Goal: Navigation & Orientation: Find specific page/section

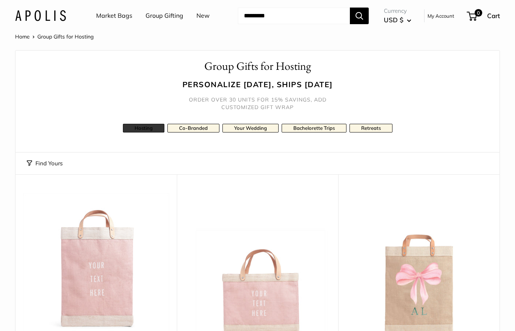
click at [144, 128] on link "Hosting" at bounding box center [143, 128] width 41 height 9
click at [440, 18] on link "My Account" at bounding box center [441, 15] width 27 height 9
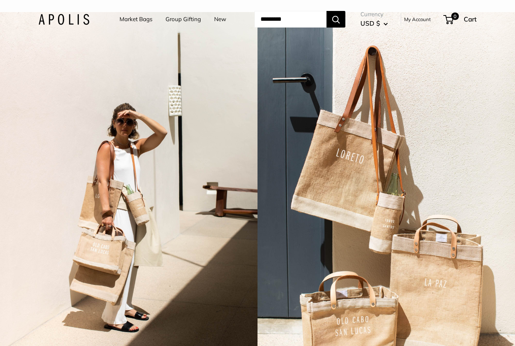
click at [192, 17] on link "Group Gifting" at bounding box center [183, 19] width 35 height 11
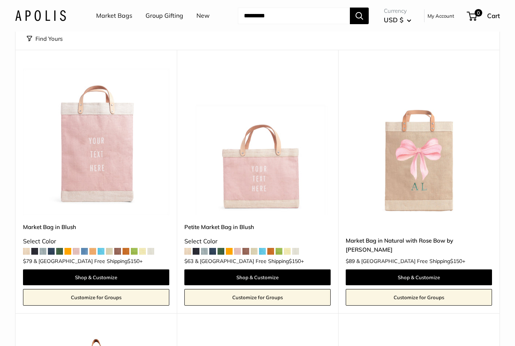
scroll to position [126, 0]
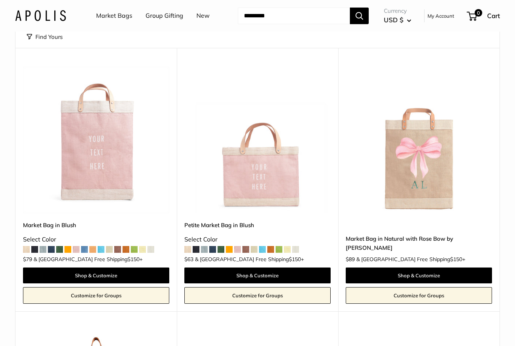
click at [213, 248] on span at bounding box center [212, 249] width 7 height 7
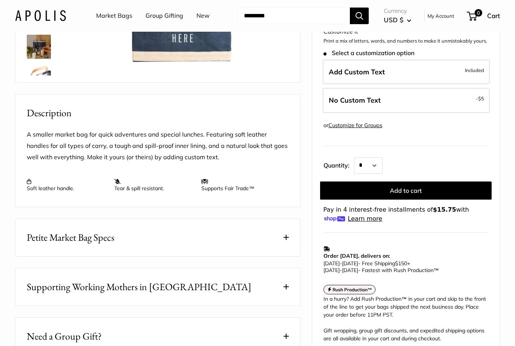
scroll to position [208, 0]
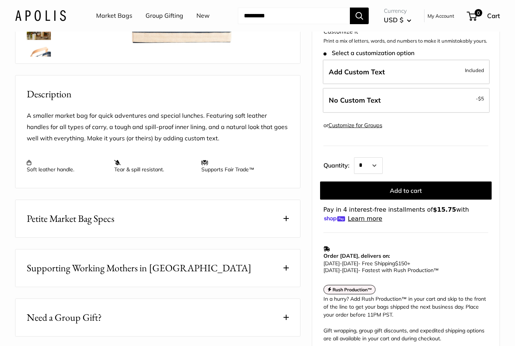
click at [284, 312] on button "Need a Group Gift?" at bounding box center [157, 317] width 285 height 37
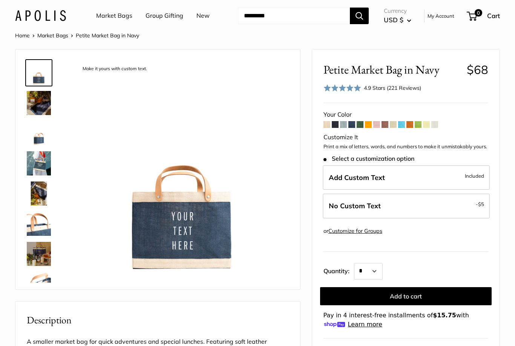
scroll to position [0, 0]
